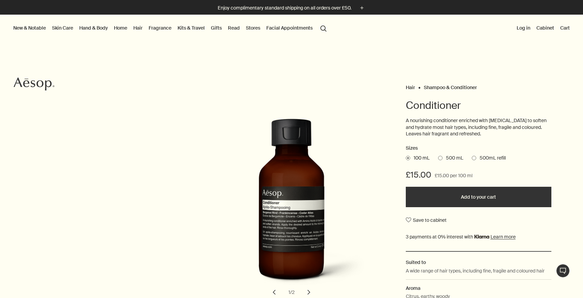
click at [323, 28] on button "search Search" at bounding box center [323, 27] width 12 height 13
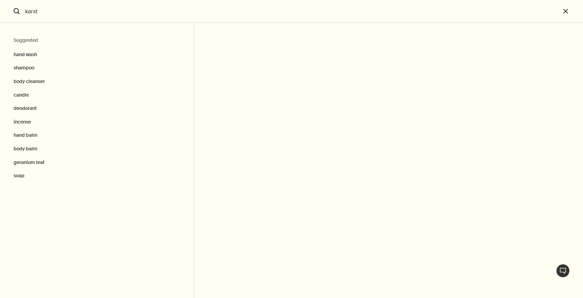
type input "karst"
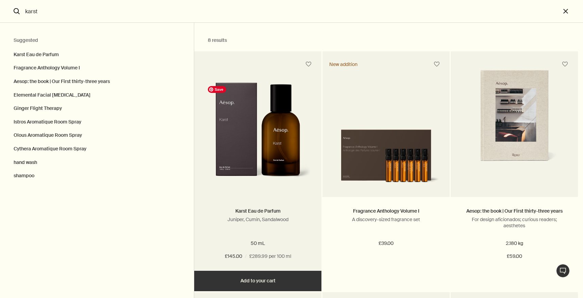
click at [257, 155] on img "Search" at bounding box center [257, 134] width 107 height 104
